Goal: Information Seeking & Learning: Learn about a topic

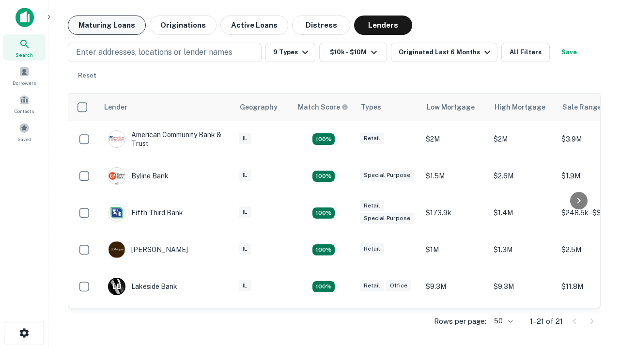
click at [107, 25] on button "Maturing Loans" at bounding box center [107, 24] width 78 height 19
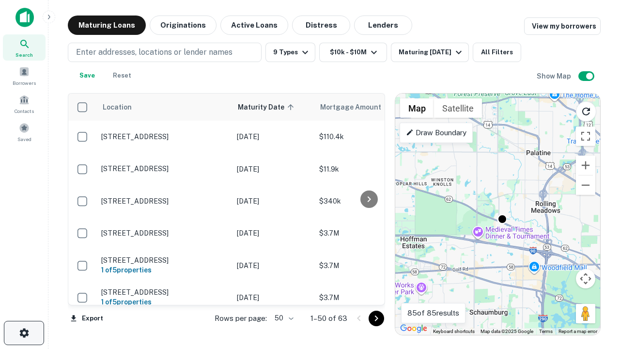
click at [24, 333] on icon "button" at bounding box center [24, 333] width 12 height 12
